Goal: Task Accomplishment & Management: Manage account settings

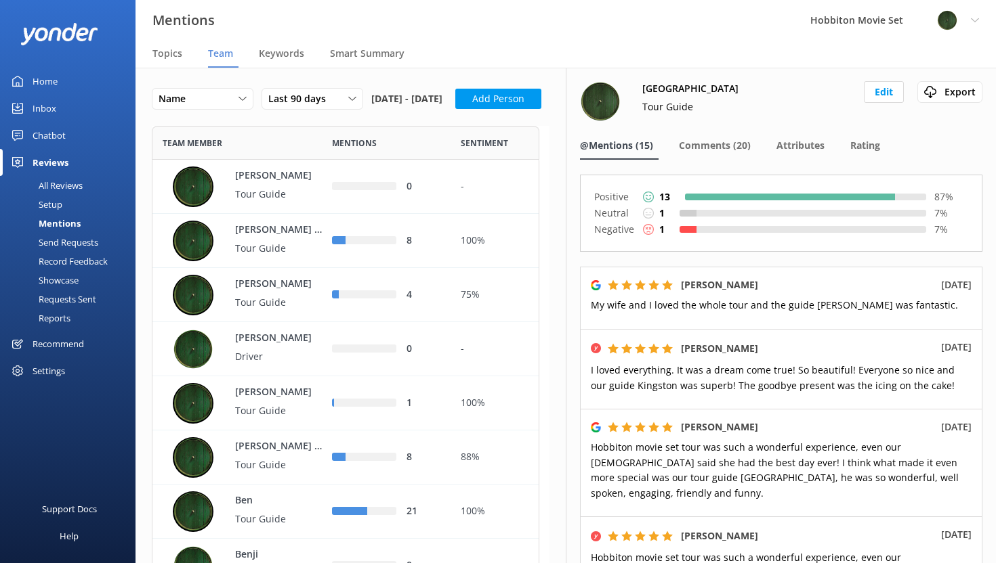
scroll to position [5063, 377]
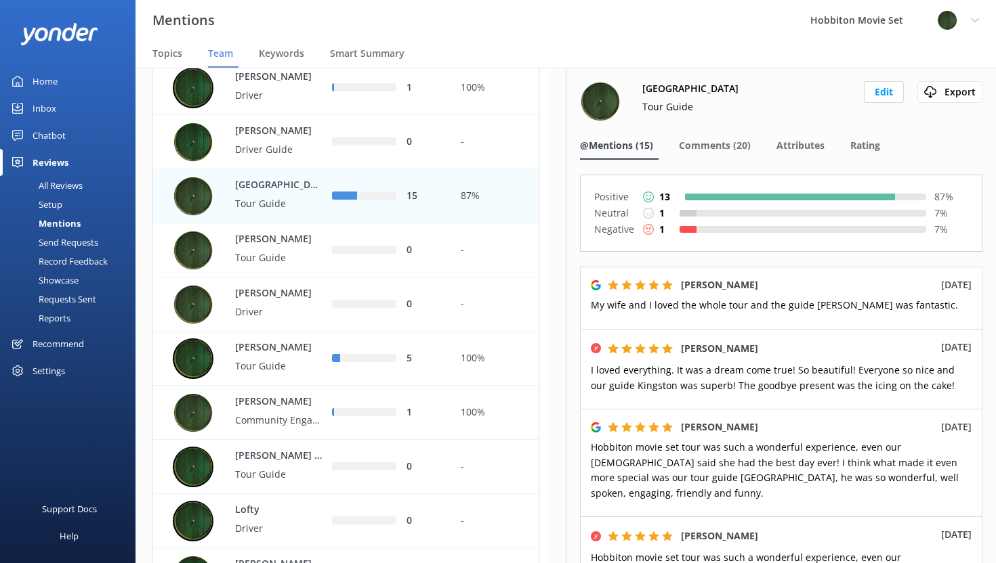
click at [58, 161] on div "Reviews" at bounding box center [51, 162] width 36 height 27
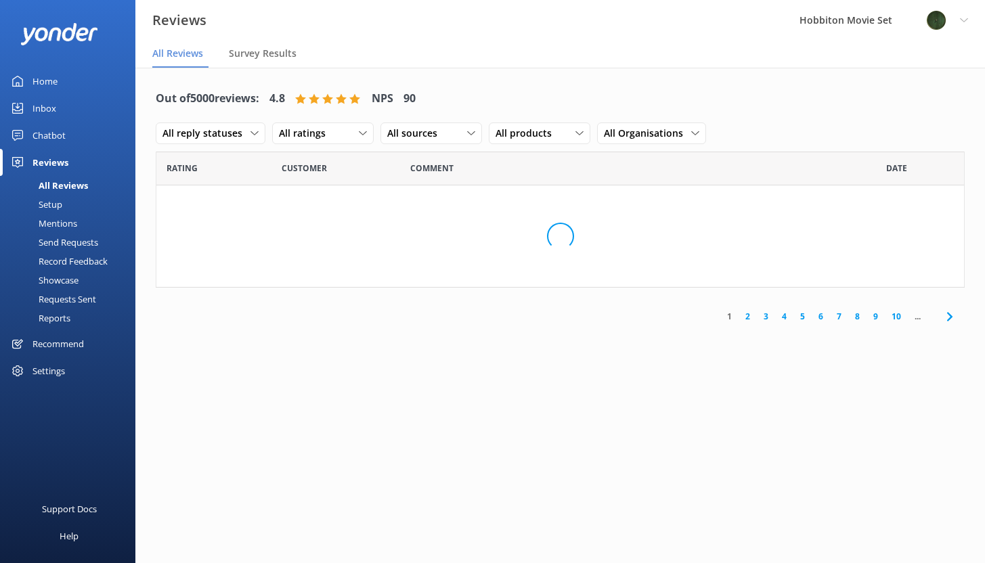
click at [56, 136] on div "Chatbot" at bounding box center [49, 135] width 33 height 27
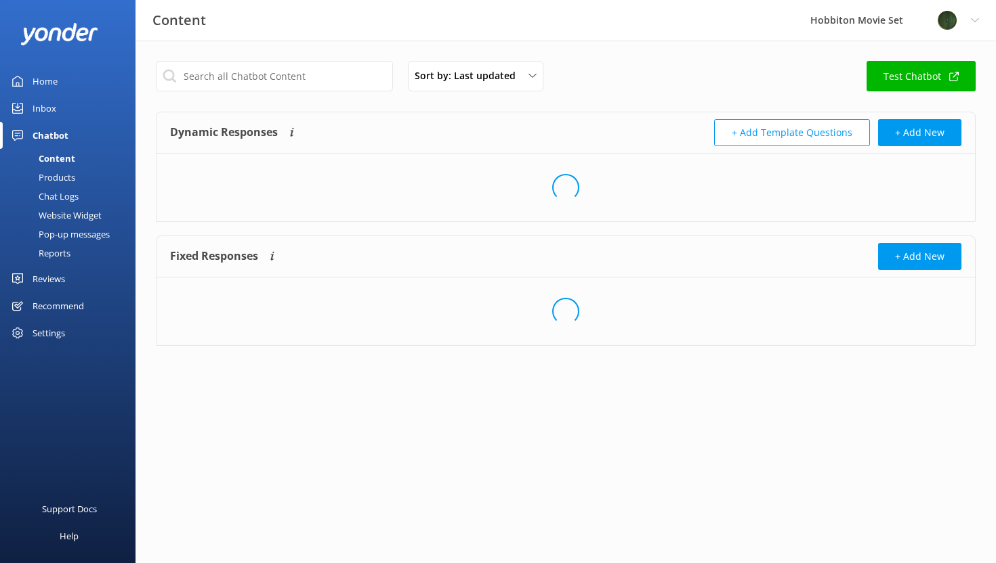
click at [66, 194] on div "Chat Logs" at bounding box center [43, 196] width 70 height 19
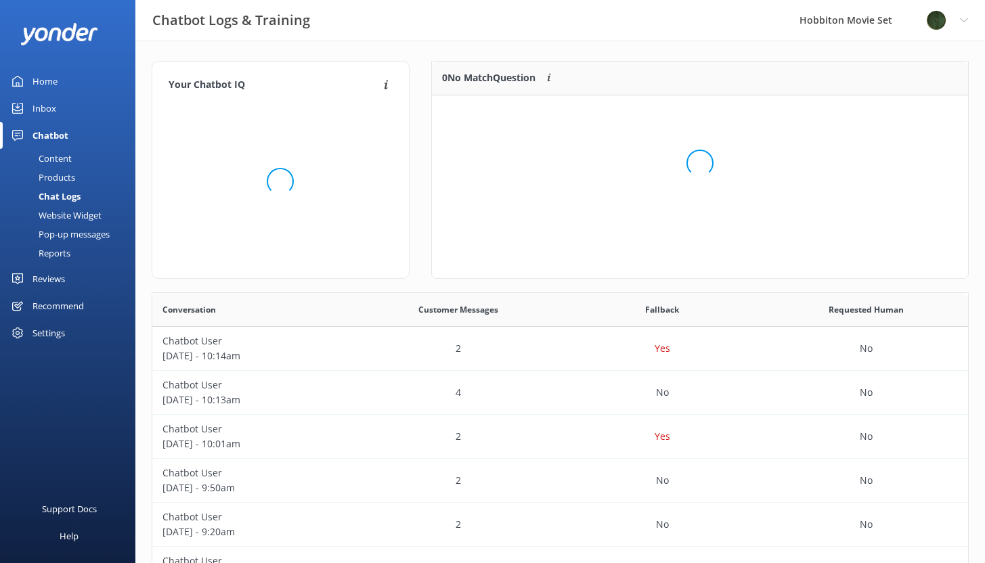
scroll to position [160, 526]
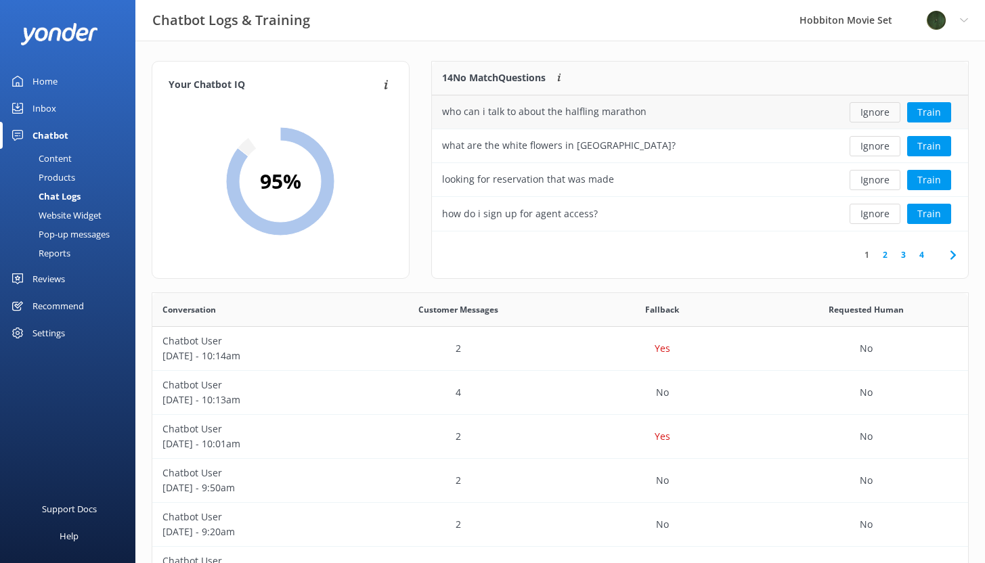
click at [884, 113] on button "Ignore" at bounding box center [875, 112] width 51 height 20
click at [874, 118] on button "Ignore" at bounding box center [875, 112] width 51 height 20
click at [876, 112] on button "Ignore" at bounding box center [875, 112] width 51 height 20
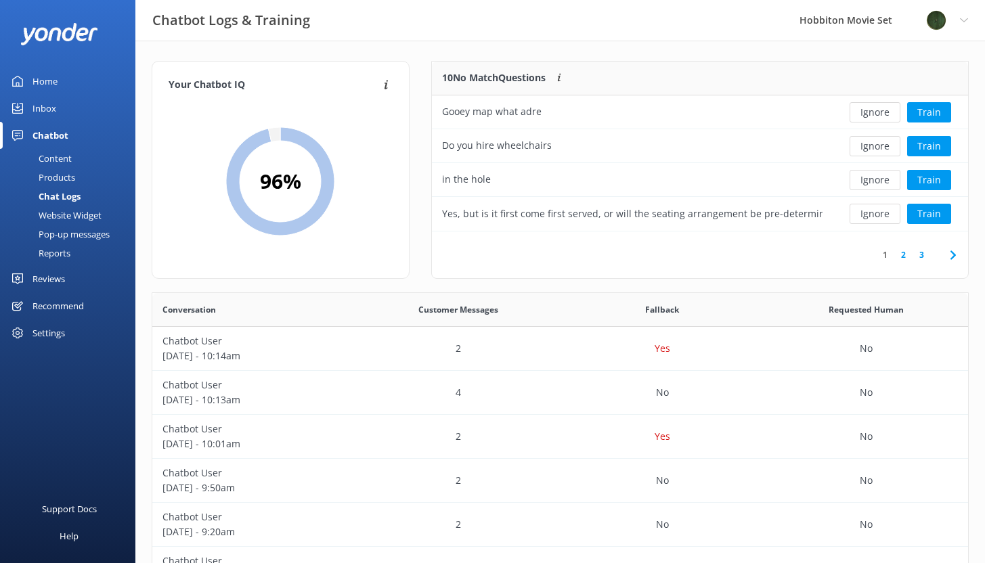
click at [876, 112] on button "Ignore" at bounding box center [875, 112] width 51 height 20
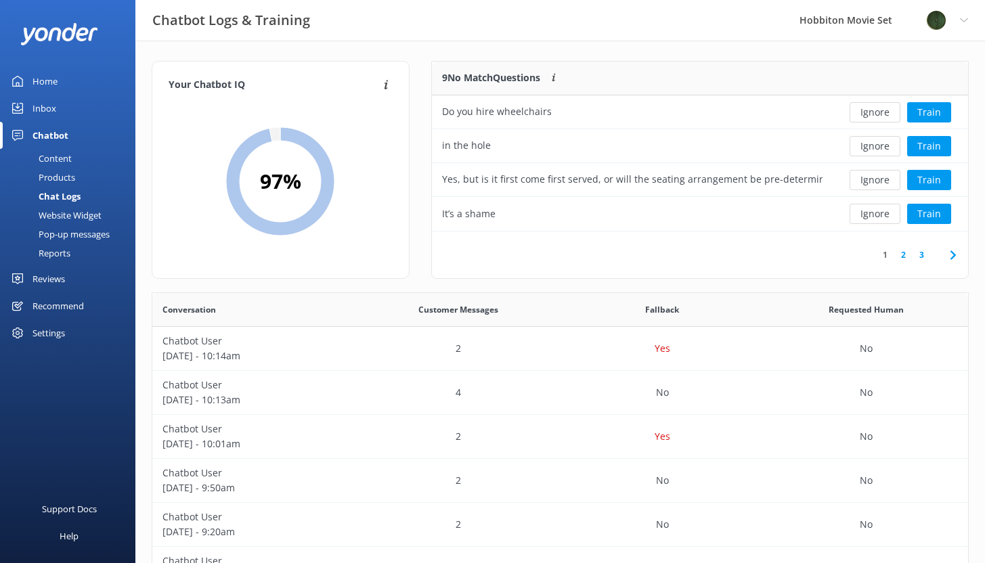
click at [876, 112] on button "Ignore" at bounding box center [875, 112] width 51 height 20
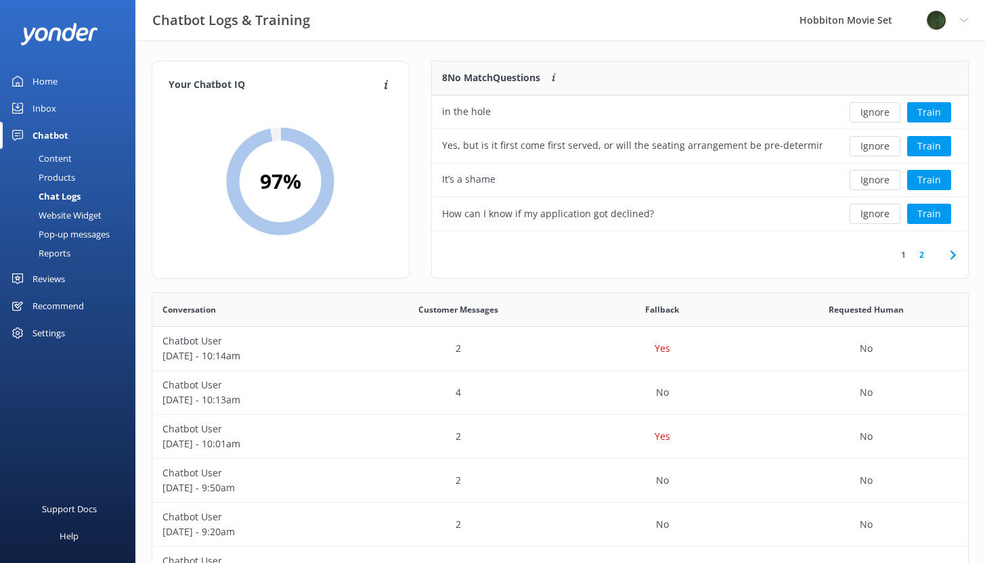
click at [876, 112] on button "Ignore" at bounding box center [875, 112] width 51 height 20
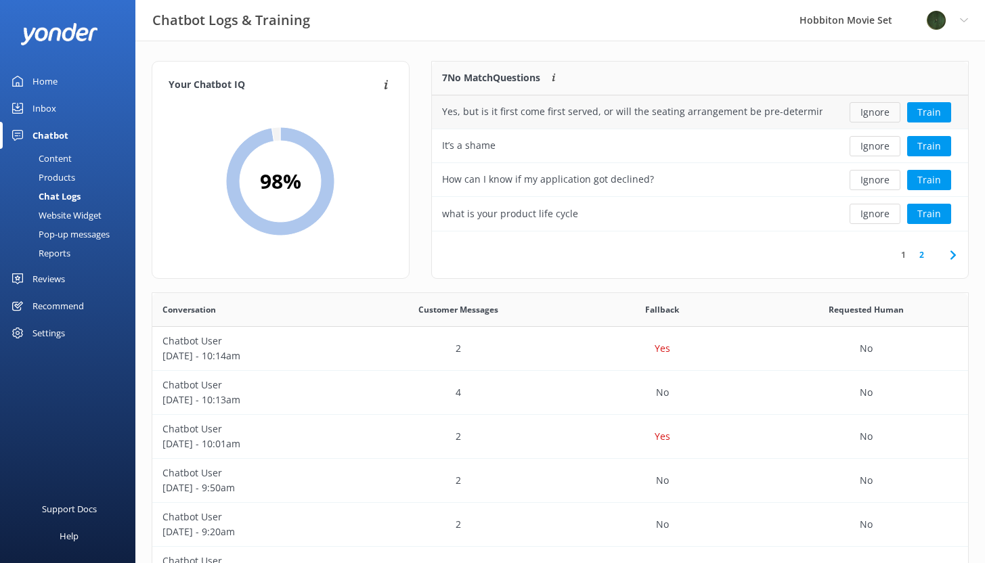
click at [876, 112] on button "Ignore" at bounding box center [875, 112] width 51 height 20
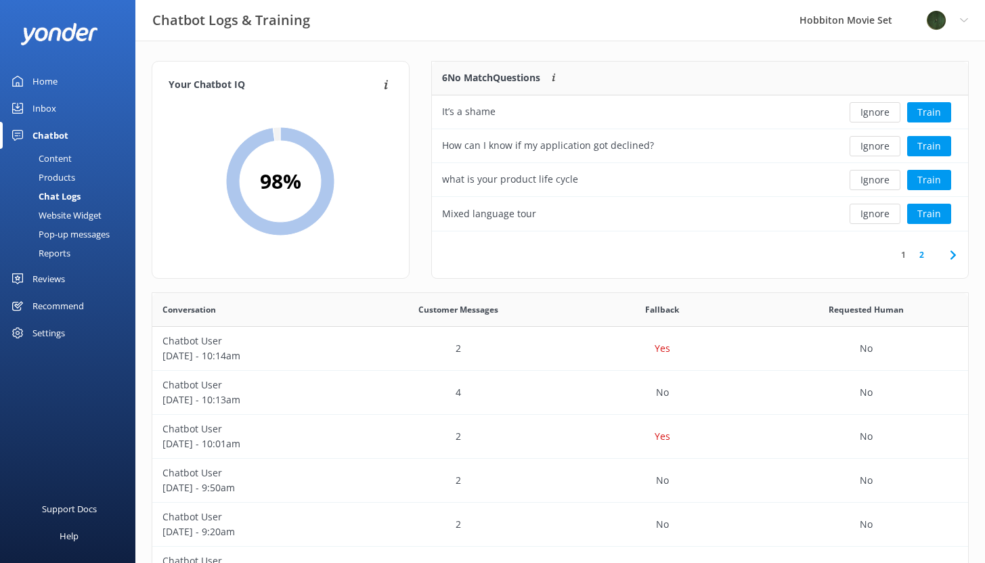
click at [876, 112] on button "Ignore" at bounding box center [875, 112] width 51 height 20
click at [875, 112] on button "Ignore" at bounding box center [875, 112] width 51 height 20
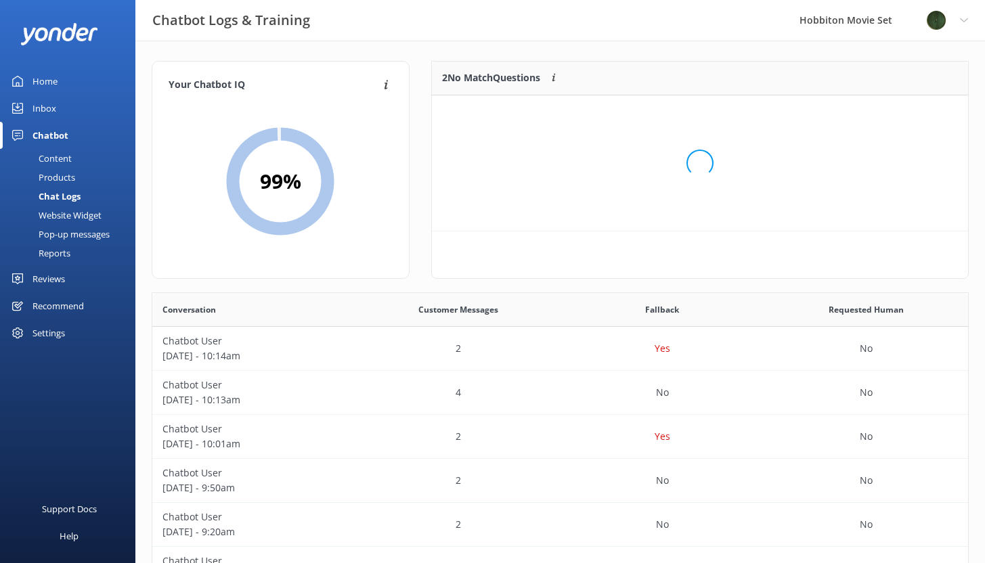
scroll to position [92, 526]
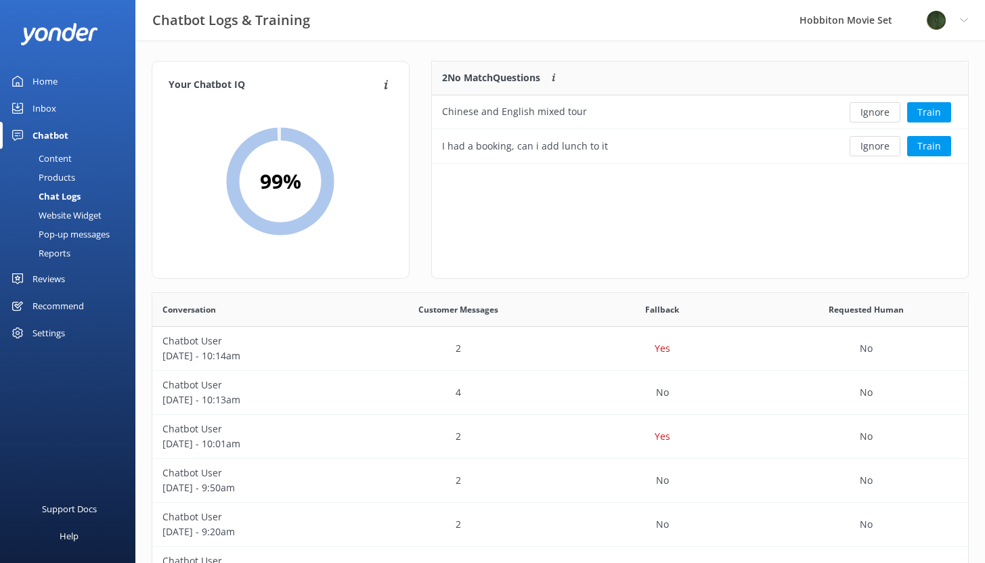
click at [875, 112] on button "Ignore" at bounding box center [875, 112] width 51 height 20
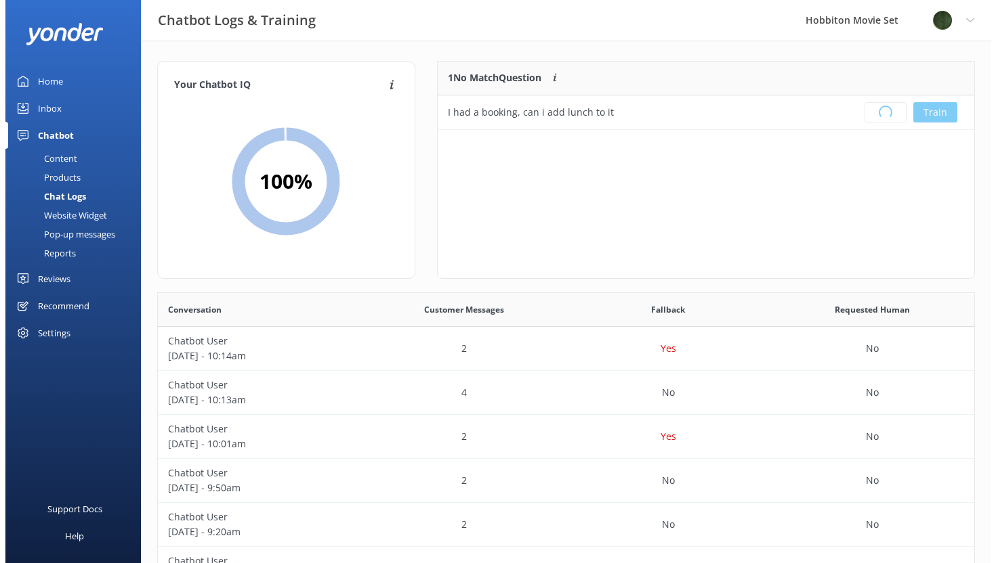
scroll to position [159, 526]
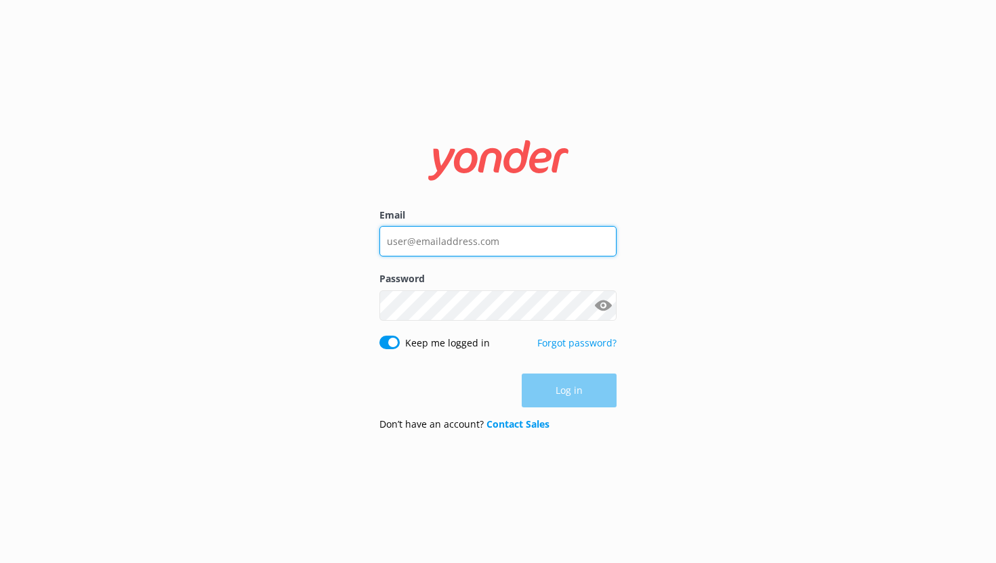
type input "[PERSON_NAME][EMAIL_ADDRESS][DOMAIN_NAME]"
